Goal: Navigation & Orientation: Find specific page/section

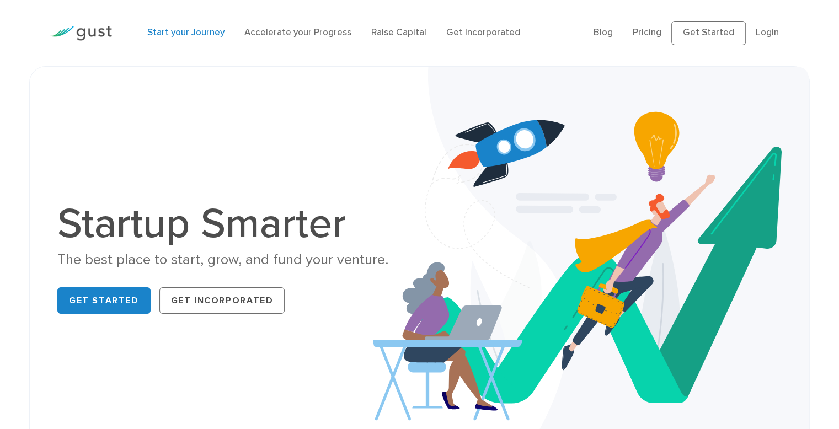
click at [189, 31] on link "Start your Journey" at bounding box center [185, 32] width 77 height 11
